Goal: Task Accomplishment & Management: Manage account settings

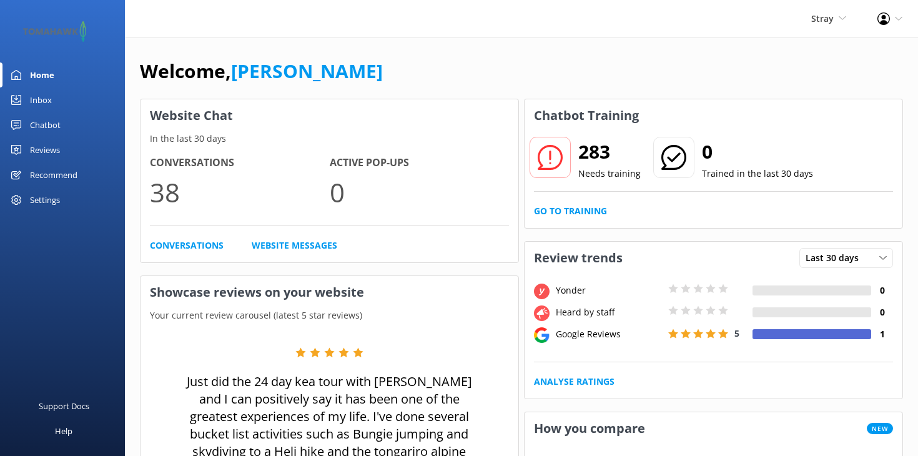
click at [56, 150] on div "Reviews" at bounding box center [45, 149] width 30 height 25
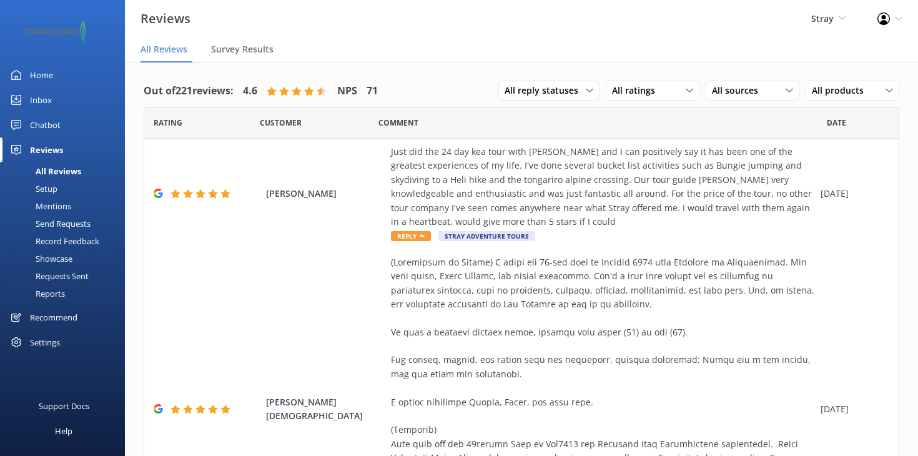
click at [49, 187] on div "Setup" at bounding box center [32, 188] width 50 height 17
